Goal: Task Accomplishment & Management: Manage account settings

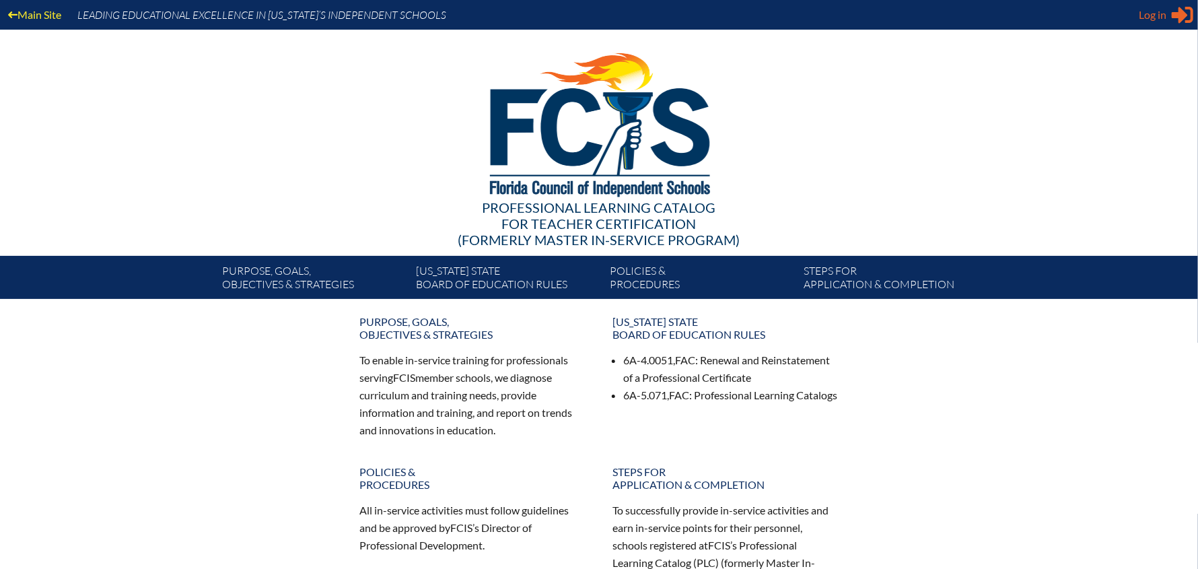
click at [1150, 16] on span "Log in" at bounding box center [1153, 15] width 28 height 16
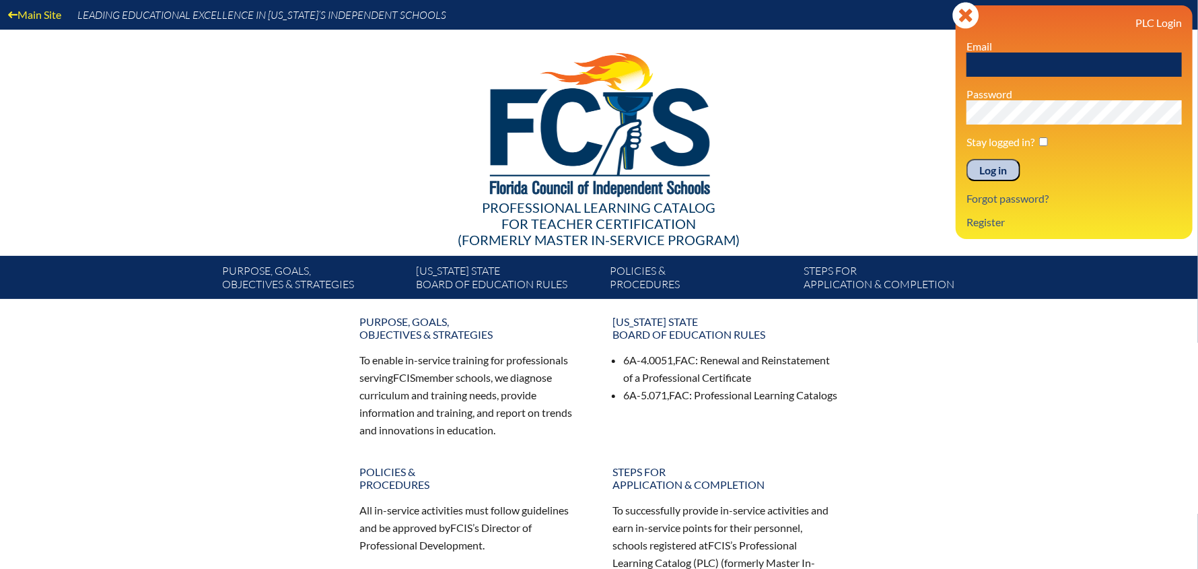
click at [1043, 139] on input "checkbox" at bounding box center [1043, 141] width 9 height 9
checkbox input "true"
click at [1023, 60] on input "text" at bounding box center [1074, 65] width 215 height 24
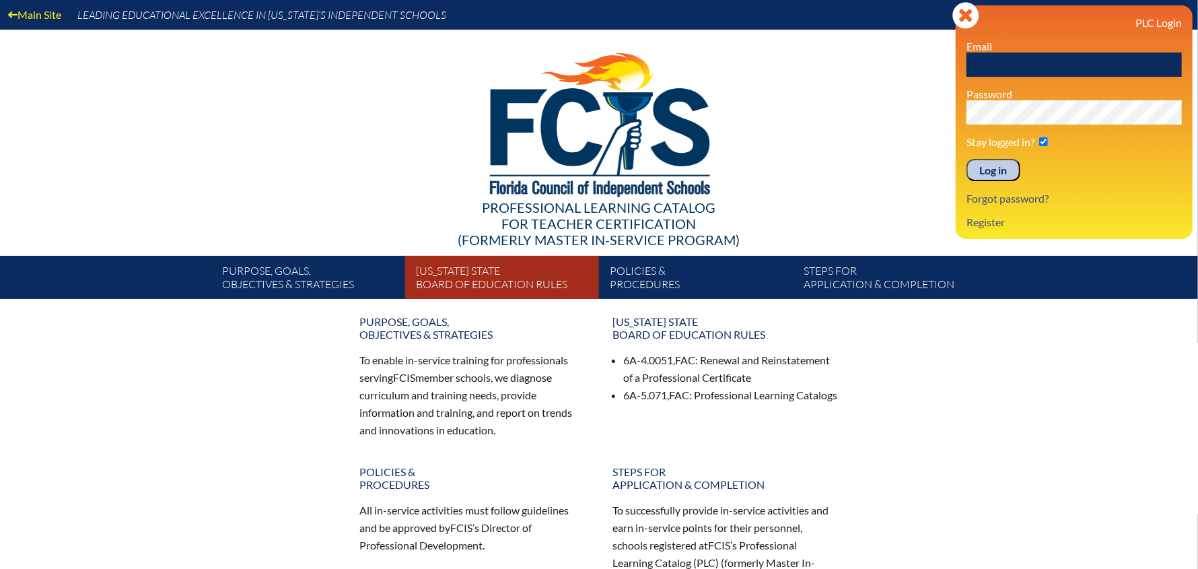
type input "[EMAIL_ADDRESS][DOMAIN_NAME]"
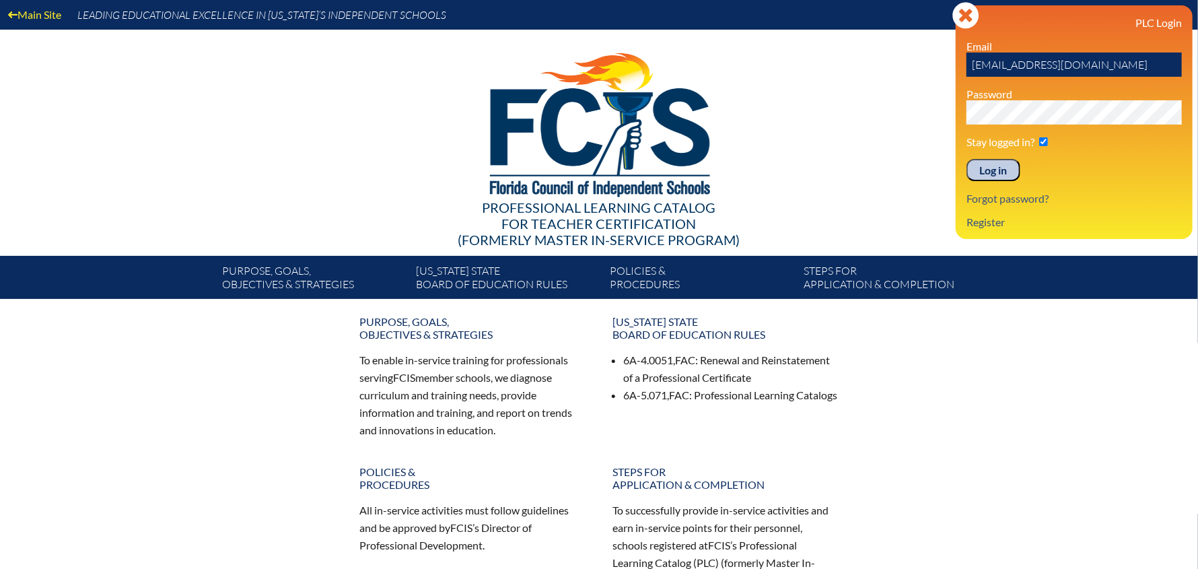
click at [990, 170] on input "Log in" at bounding box center [994, 170] width 54 height 23
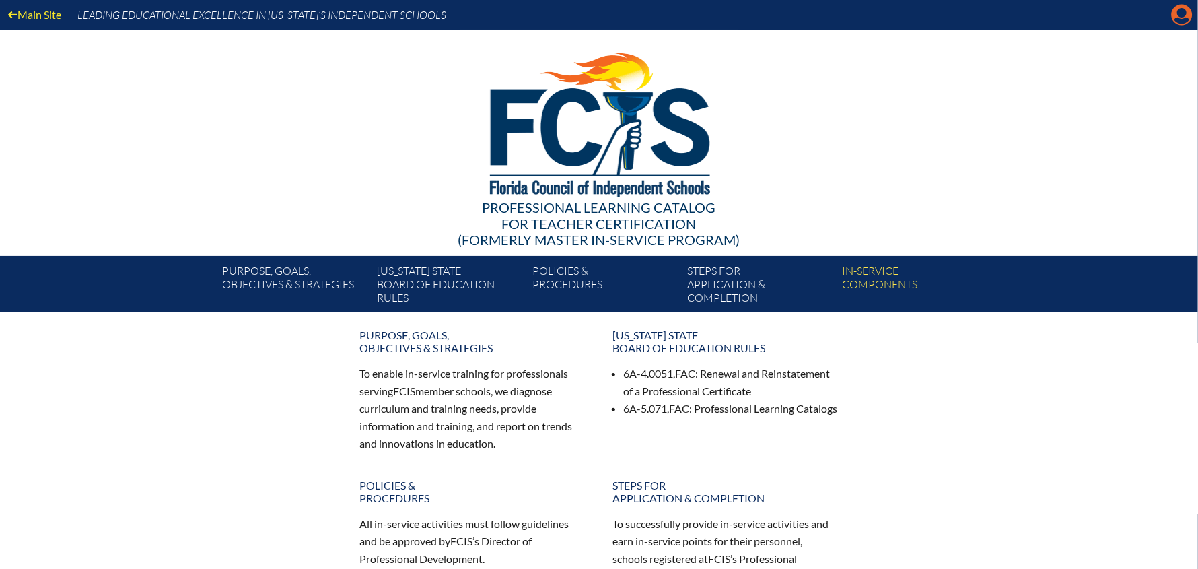
click at [1181, 14] on icon "Manage account" at bounding box center [1182, 15] width 22 height 22
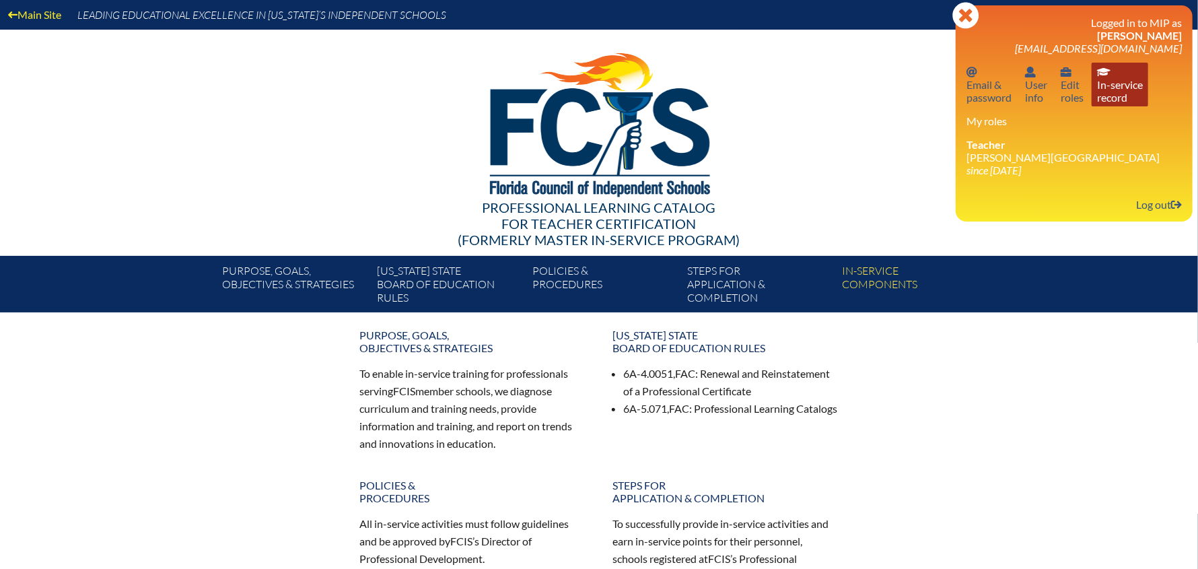
click at [1116, 92] on link "In-service record In-service record" at bounding box center [1120, 85] width 57 height 44
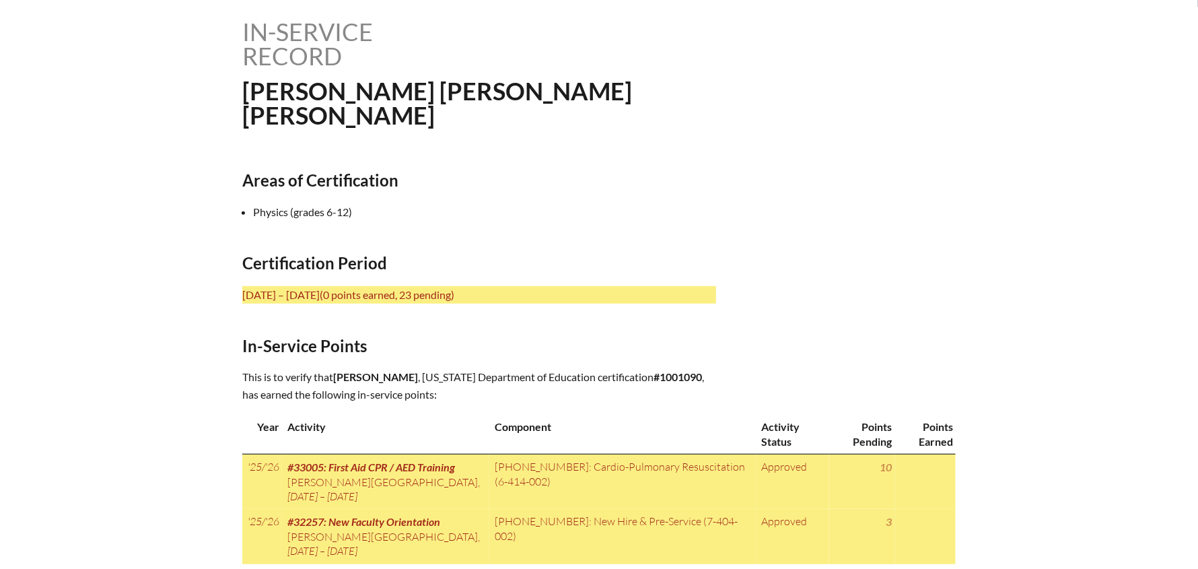
scroll to position [134, 0]
